Goal: Task Accomplishment & Management: Complete application form

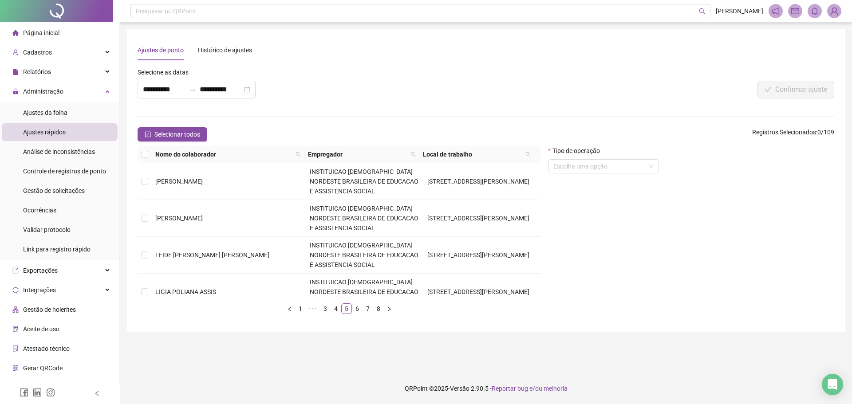
click at [574, 165] on input "search" at bounding box center [599, 166] width 92 height 13
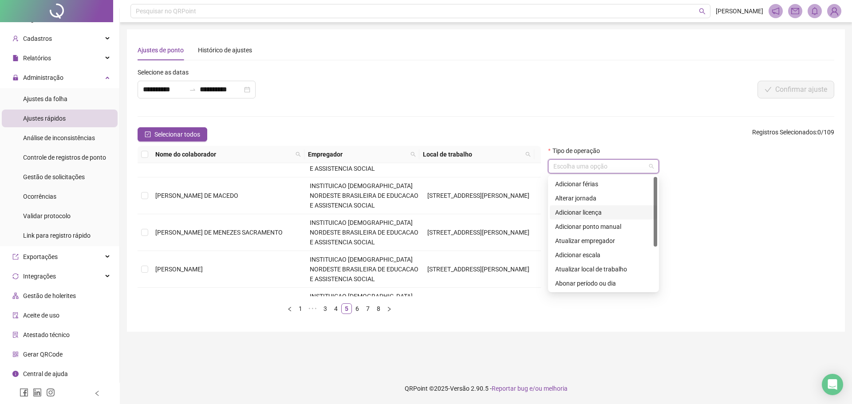
drag, startPoint x: 654, startPoint y: 216, endPoint x: 642, endPoint y: 206, distance: 14.8
click at [642, 206] on div "Adicionar férias Alterar jornada Adicionar licença Adicionar ponto manual Atual…" at bounding box center [603, 234] width 107 height 114
click at [609, 212] on div "Adicionar licença" at bounding box center [603, 213] width 97 height 10
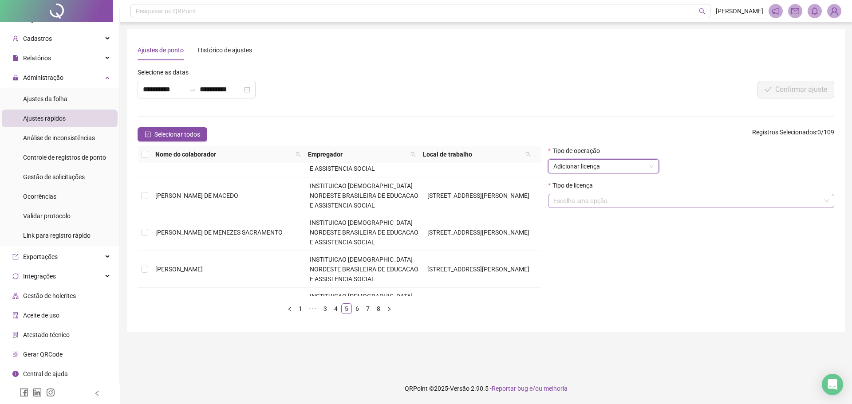
click at [591, 199] on input "search" at bounding box center [687, 200] width 268 height 13
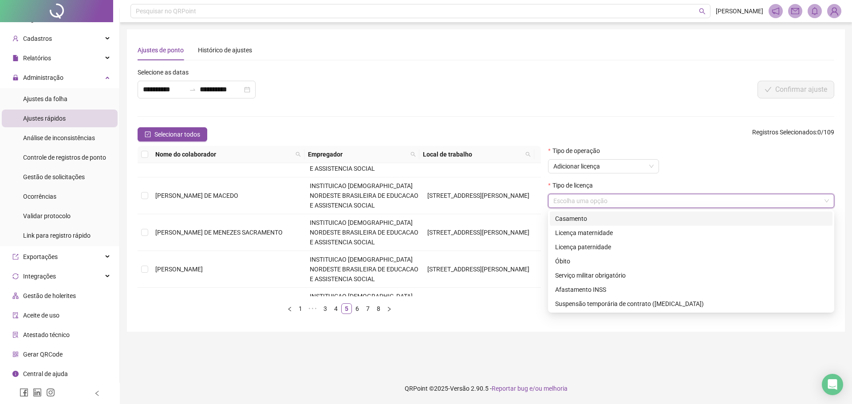
click at [581, 198] on input "search" at bounding box center [687, 200] width 268 height 13
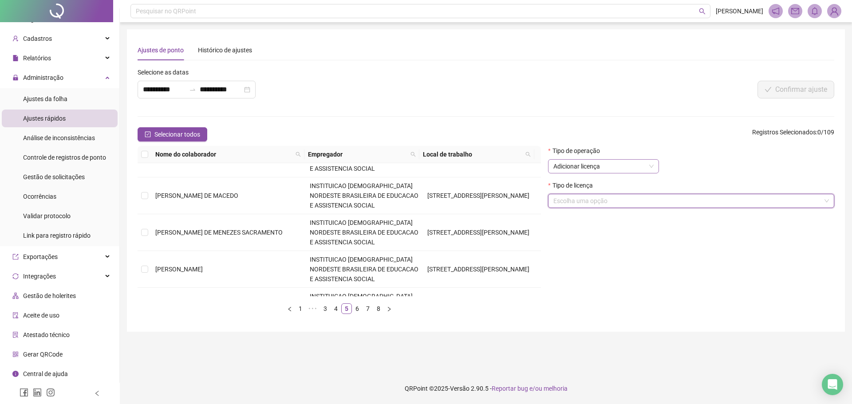
click at [581, 166] on span "Adicionar licença" at bounding box center [603, 166] width 100 height 13
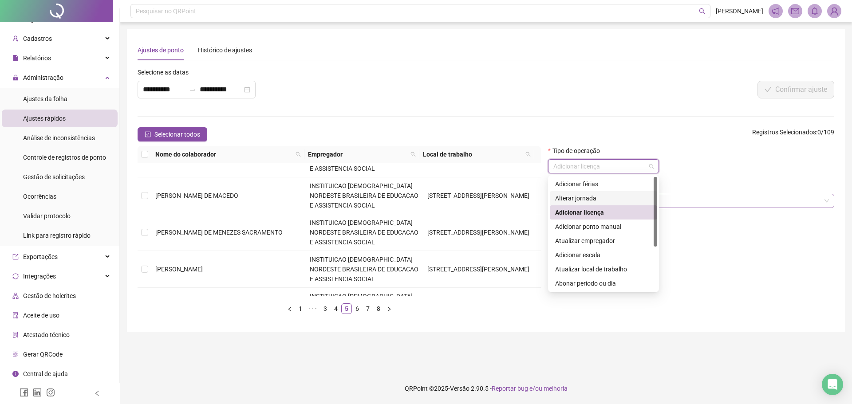
click at [685, 202] on input "search" at bounding box center [687, 200] width 268 height 13
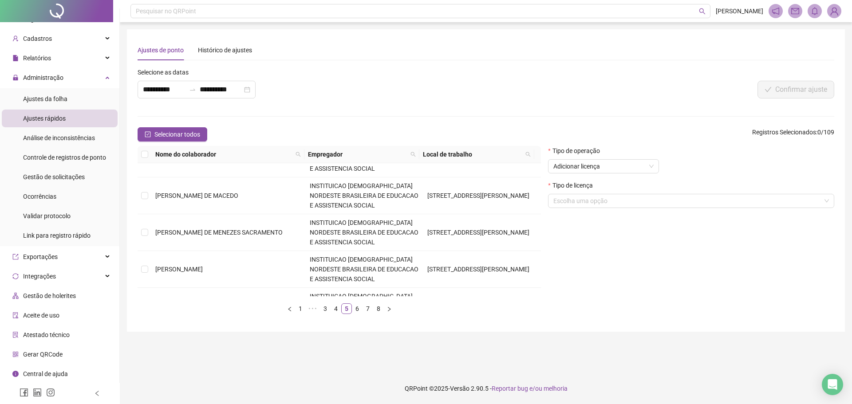
click at [342, 125] on form "**********" at bounding box center [486, 194] width 697 height 254
click at [332, 133] on div "Selecionar todos Registros Selecionados : 0 / 109" at bounding box center [486, 134] width 697 height 14
click at [434, 113] on form "**********" at bounding box center [486, 194] width 697 height 254
